Goal: Task Accomplishment & Management: Use online tool/utility

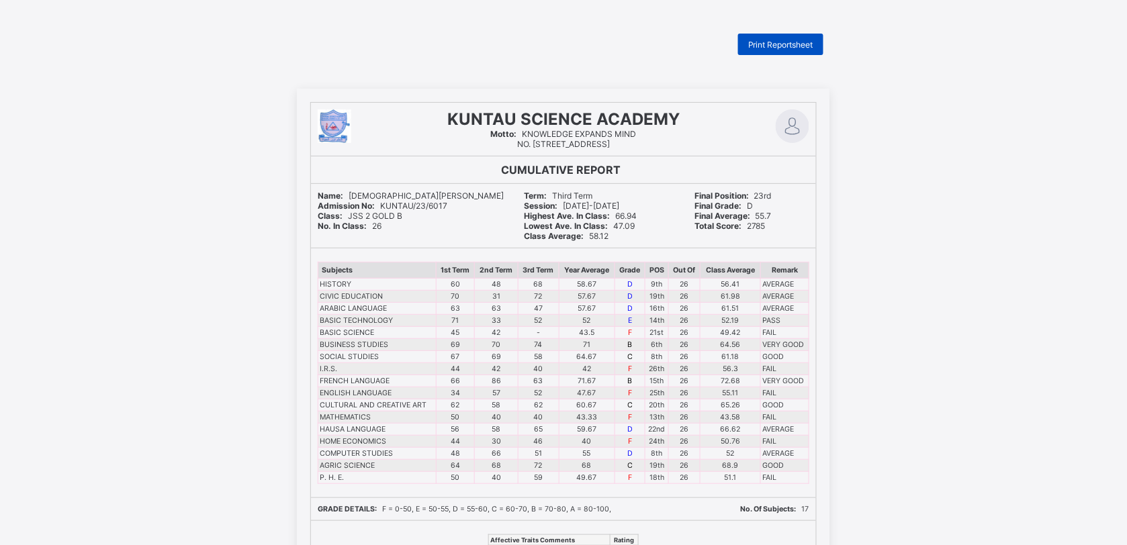
click at [784, 35] on div "Print Reportsheet" at bounding box center [780, 44] width 85 height 21
click at [796, 40] on span "Print Reportsheet" at bounding box center [780, 45] width 65 height 10
click at [770, 42] on span "Print Reportsheet" at bounding box center [780, 45] width 65 height 10
click at [768, 48] on span "Print Reportsheet" at bounding box center [780, 45] width 65 height 10
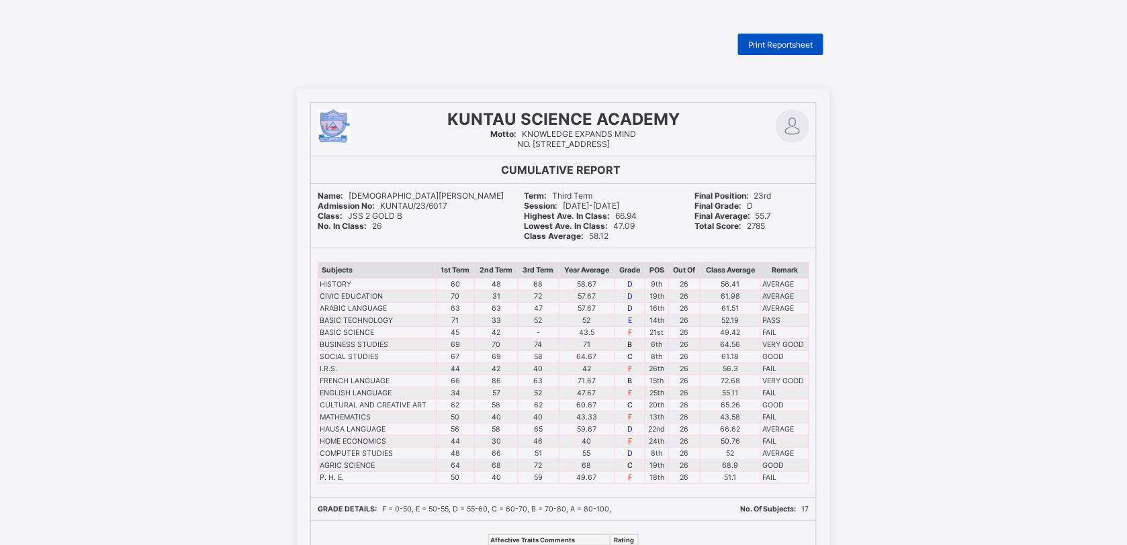
click at [771, 44] on span "Print Reportsheet" at bounding box center [780, 45] width 65 height 10
drag, startPoint x: 771, startPoint y: 44, endPoint x: 851, endPoint y: -42, distance: 117.4
drag, startPoint x: 851, startPoint y: -42, endPoint x: 777, endPoint y: 40, distance: 110.8
click at [777, 40] on span "Print Reportsheet" at bounding box center [780, 45] width 65 height 10
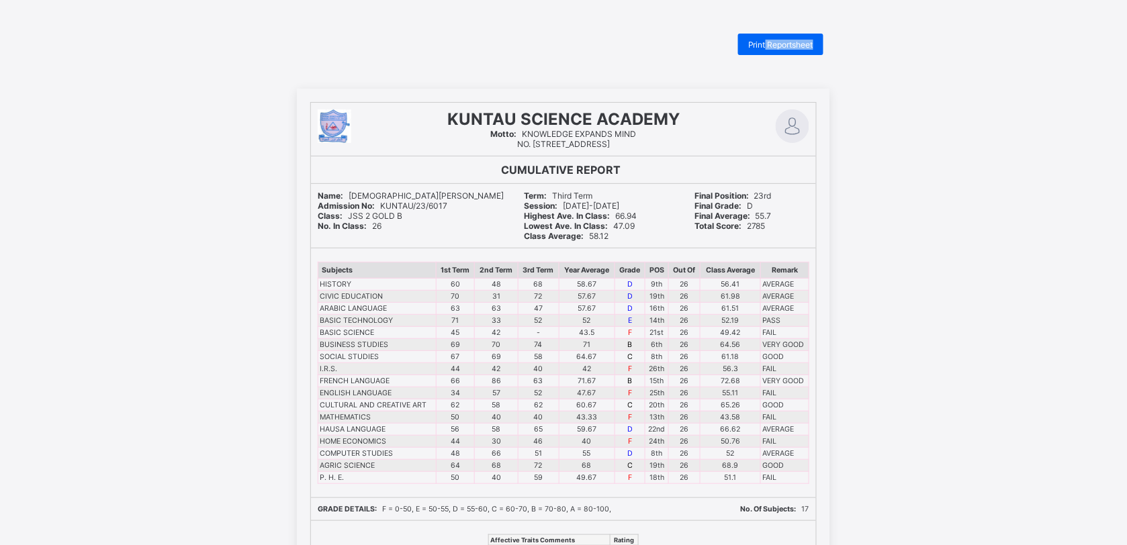
click at [720, 38] on div "Print Reportsheet" at bounding box center [563, 44] width 533 height 21
click at [778, 47] on span "Print Reportsheet" at bounding box center [780, 45] width 65 height 10
click at [986, 201] on div "KUNTAU SCIENCE ACADEMY Motto: KNOWLEDGE EXPANDS MIND NO. [STREET_ADDRESS] CUMUL…" at bounding box center [563, 461] width 1127 height 745
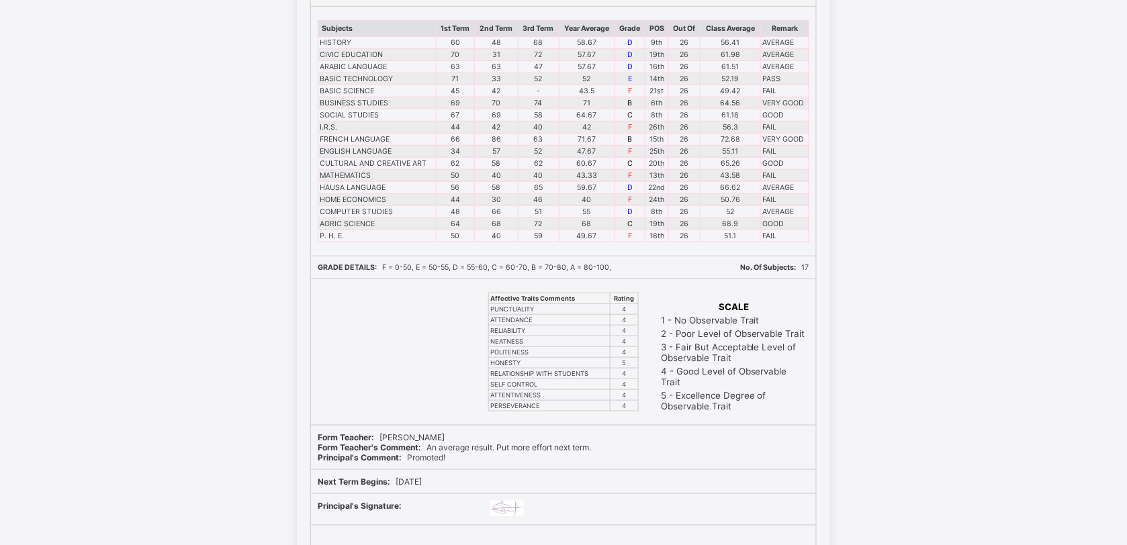
scroll to position [96, 0]
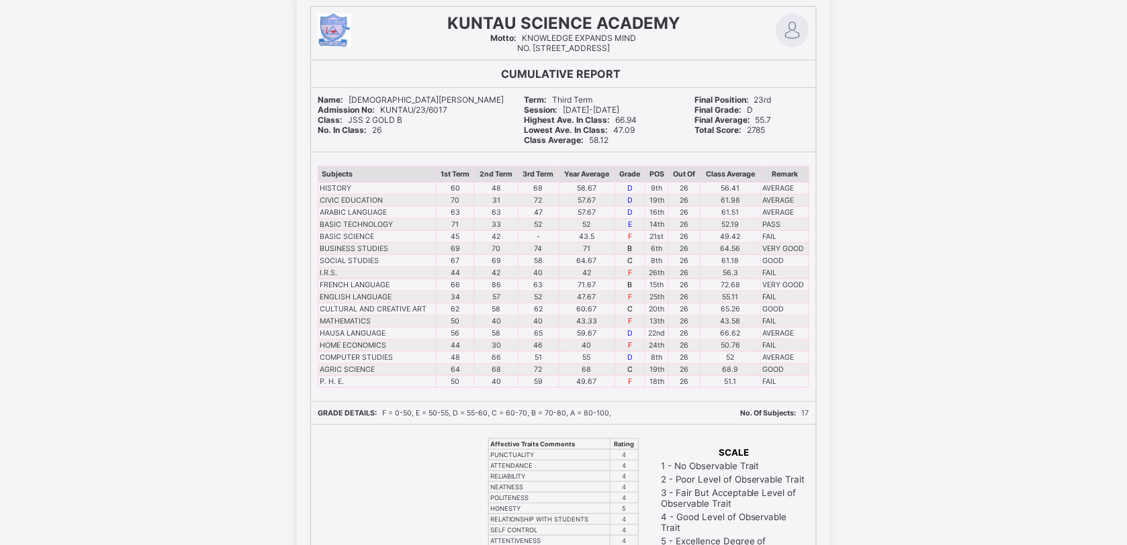
click at [702, 389] on div "KUNTAU SCIENCE ACADEMY Motto: KNOWLEDGE EXPANDS MIND NO. [STREET_ADDRESS] CUMUL…" at bounding box center [563, 365] width 533 height 745
drag, startPoint x: 702, startPoint y: 389, endPoint x: 984, endPoint y: 475, distance: 294.0
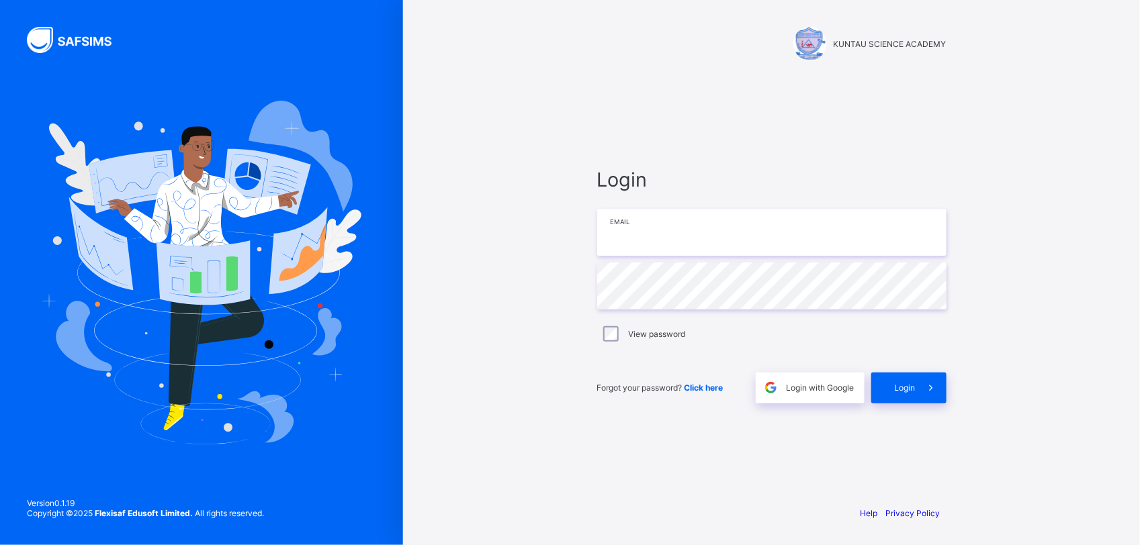
type input "**********"
click at [899, 387] on span "Login" at bounding box center [904, 388] width 21 height 10
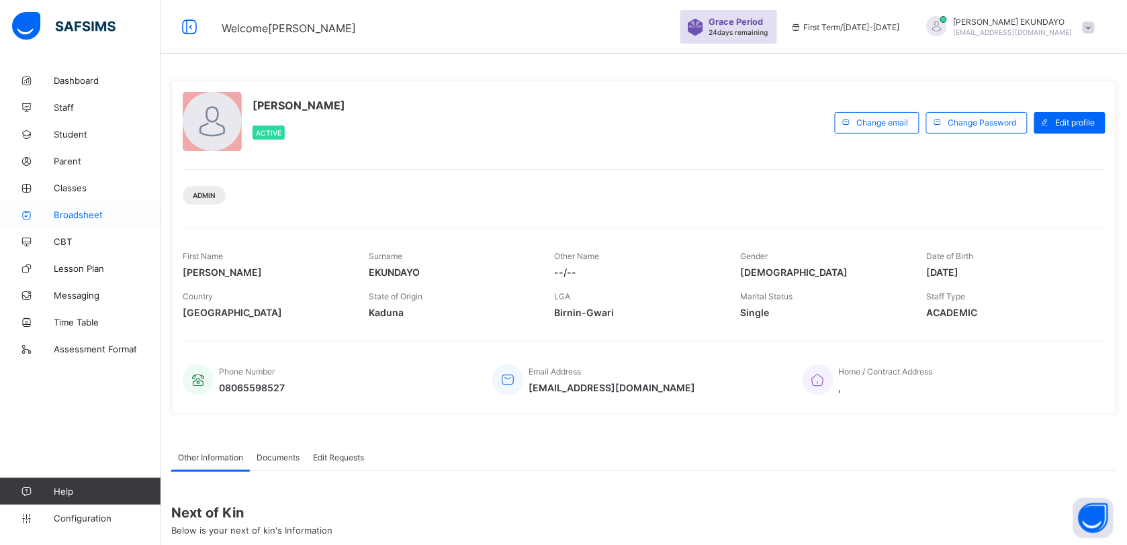
click at [97, 216] on span "Broadsheet" at bounding box center [107, 215] width 107 height 11
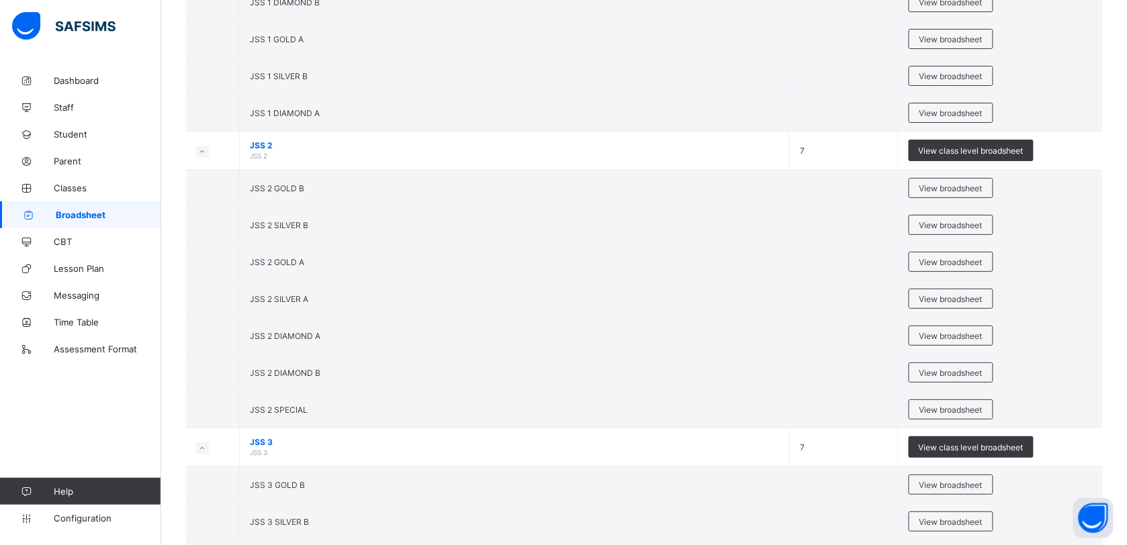
scroll to position [2945, 0]
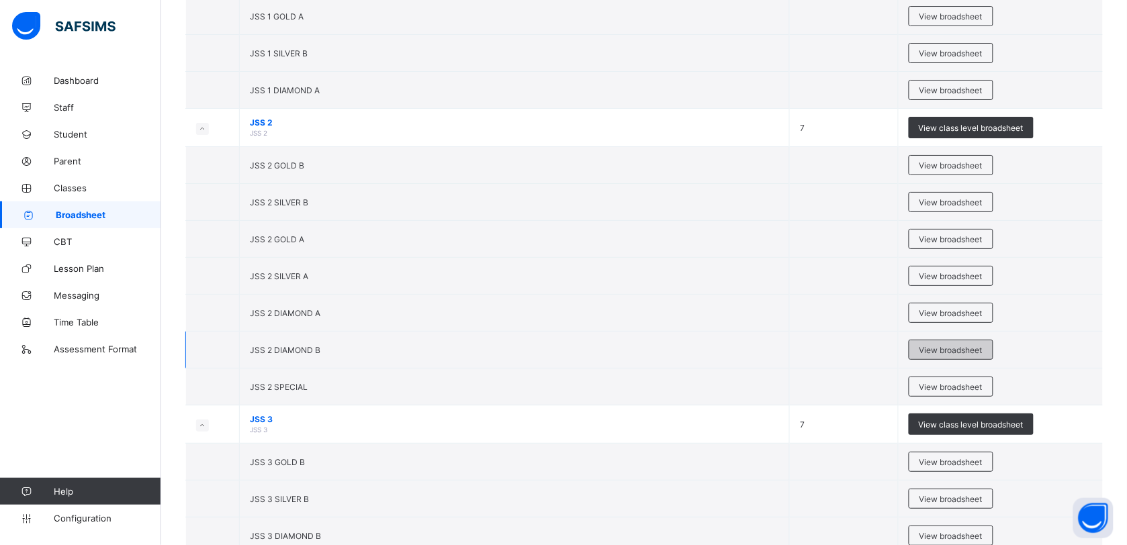
click at [942, 355] on span "View broadsheet" at bounding box center [950, 350] width 63 height 10
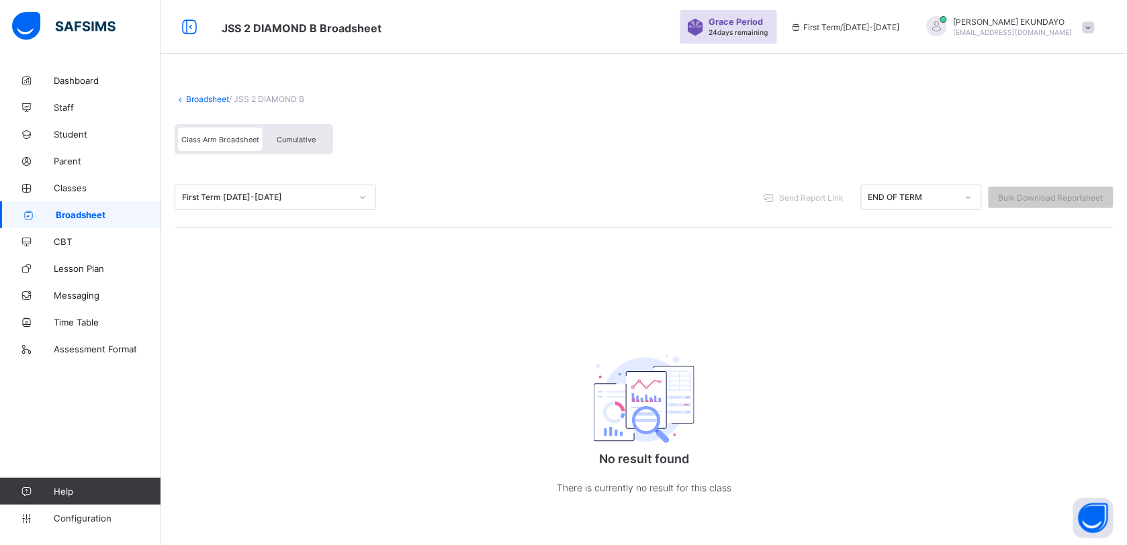
click at [200, 97] on link "Broadsheet" at bounding box center [207, 99] width 43 height 10
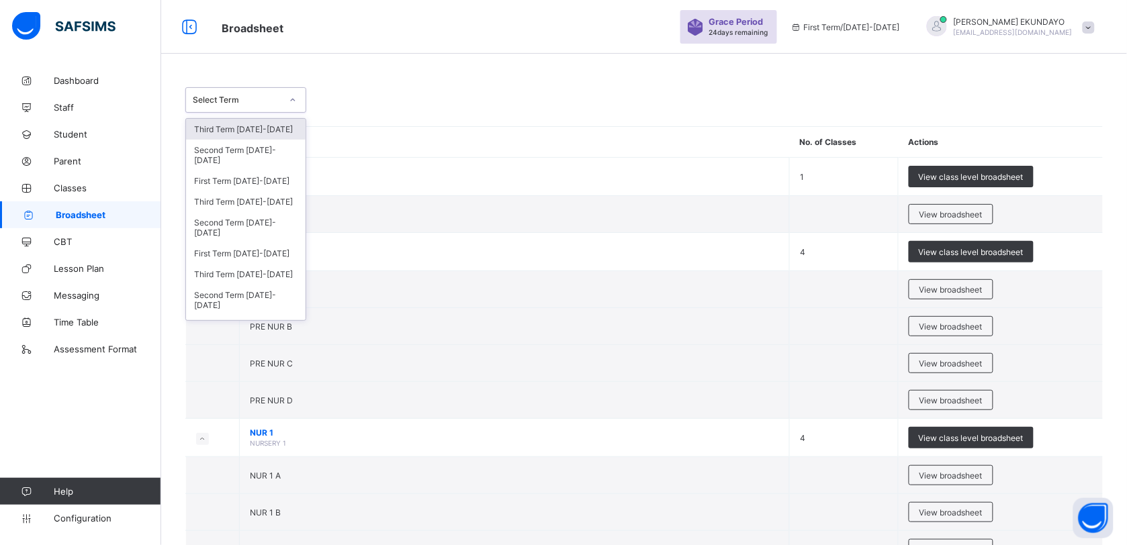
click at [281, 96] on div at bounding box center [292, 99] width 23 height 21
click at [227, 196] on div "Third Term 2024-2025" at bounding box center [246, 201] width 120 height 21
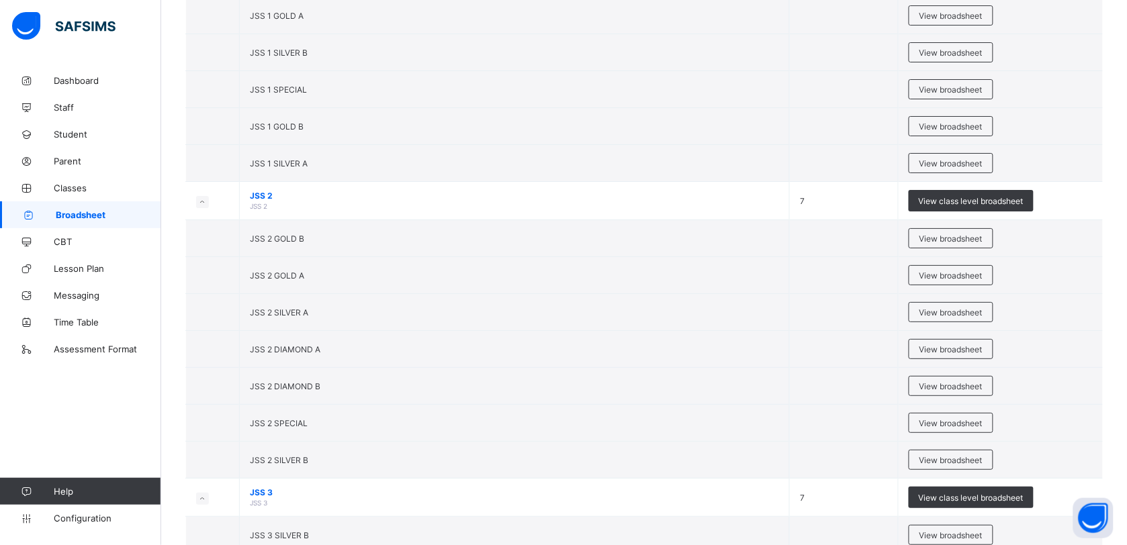
scroll to position [2933, 0]
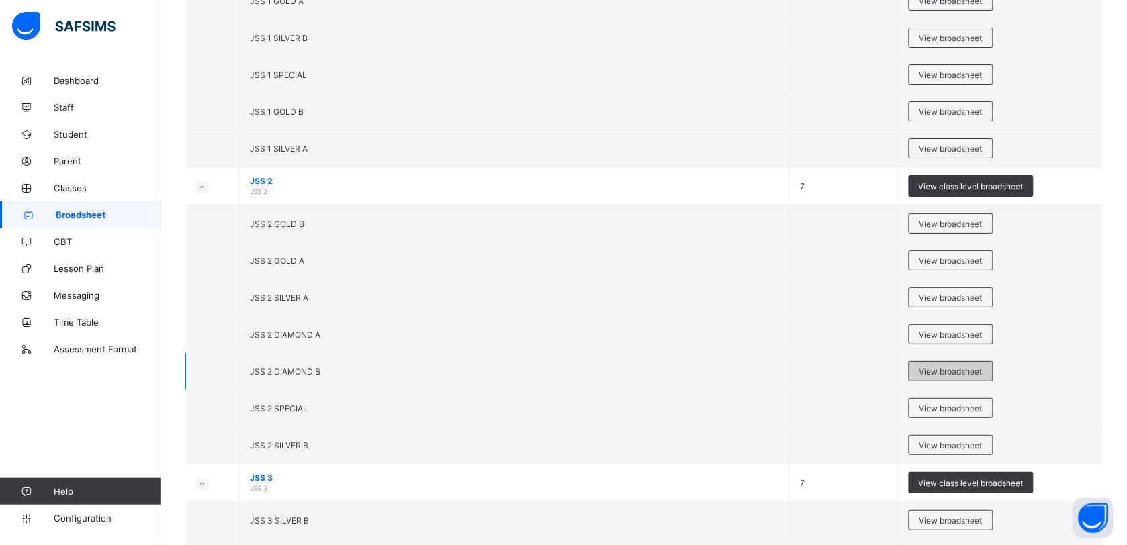
click at [932, 381] on div "View broadsheet" at bounding box center [951, 371] width 85 height 20
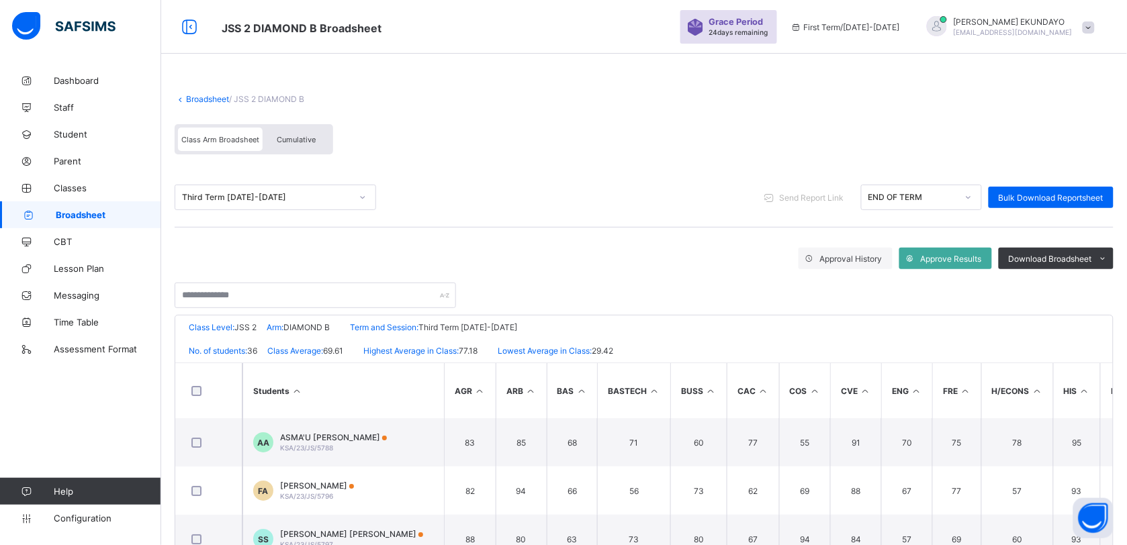
click at [318, 132] on div "Cumulative" at bounding box center [296, 140] width 67 height 24
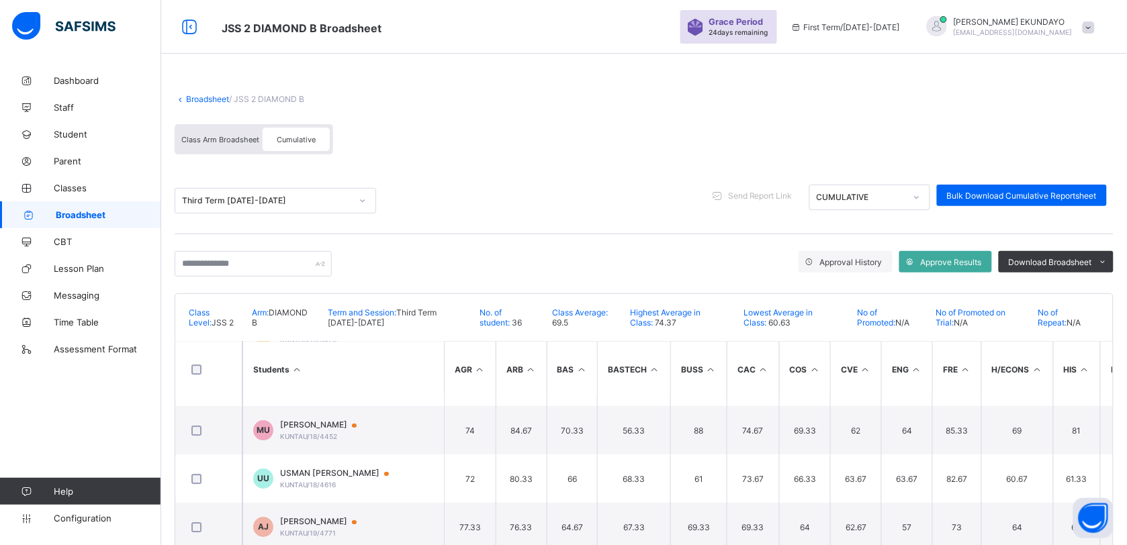
scroll to position [1378, 0]
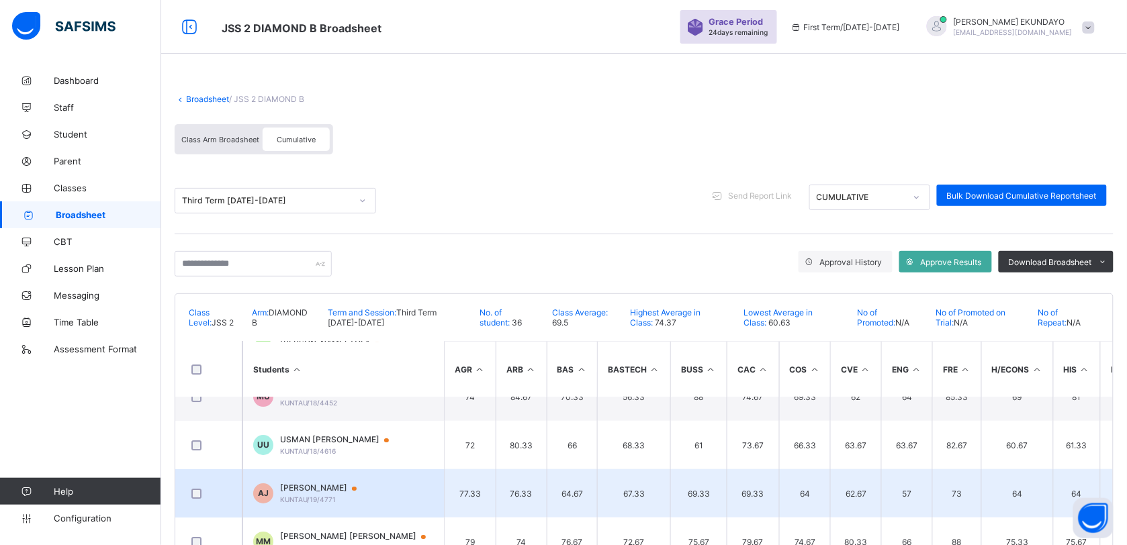
click at [350, 483] on span "ABASHIYA MANSUR JAFAR" at bounding box center [324, 488] width 89 height 11
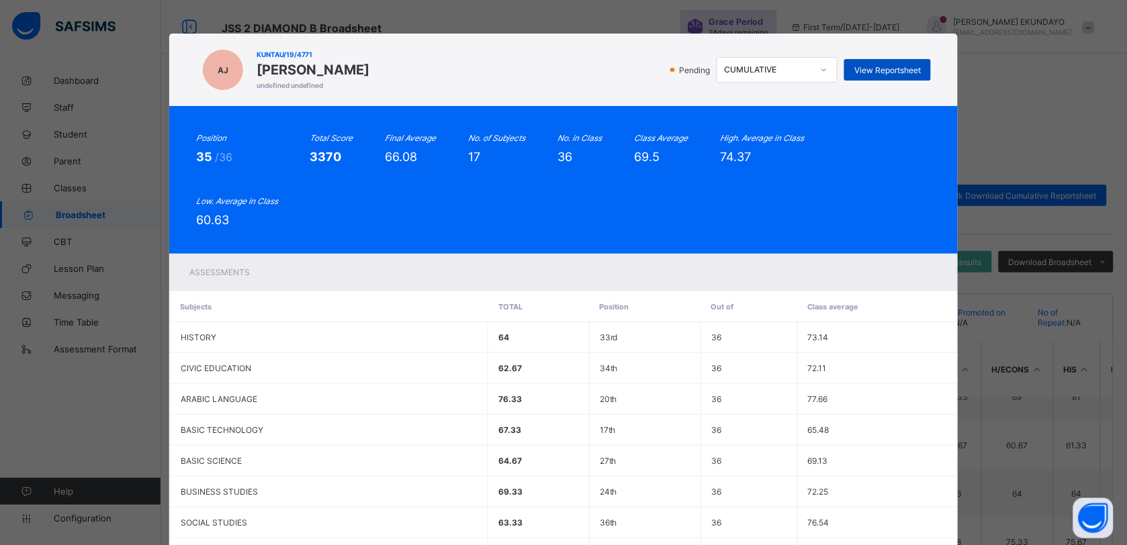
click at [905, 74] on span "View Reportsheet" at bounding box center [887, 70] width 66 height 10
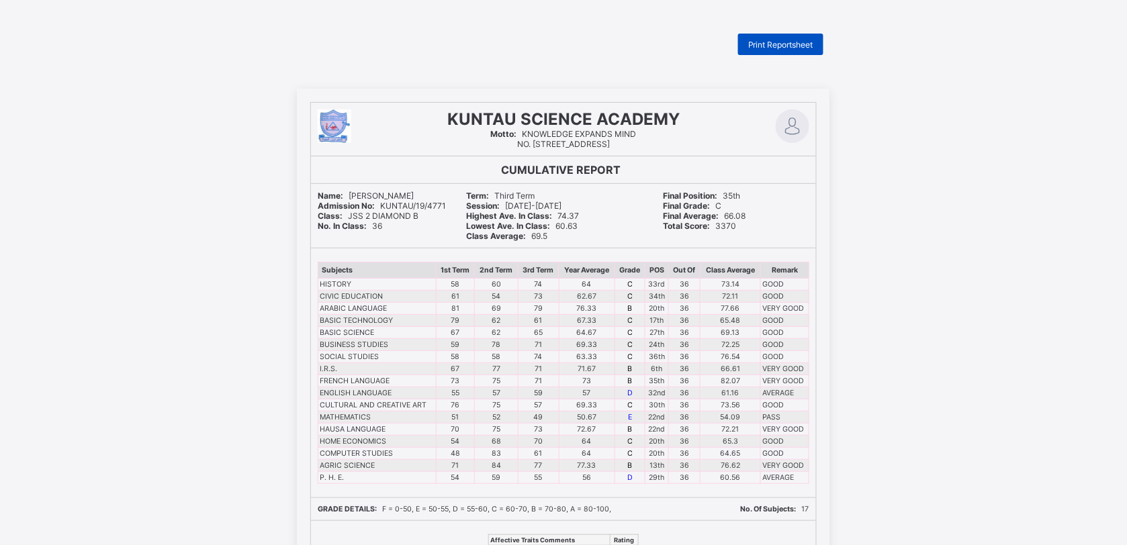
click at [788, 40] on span "Print Reportsheet" at bounding box center [780, 45] width 65 height 10
